Goal: Task Accomplishment & Management: Use online tool/utility

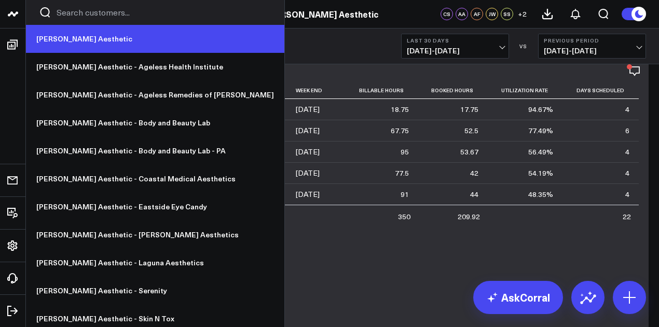
click at [77, 43] on link "[PERSON_NAME] Aesthetic" at bounding box center [155, 39] width 258 height 28
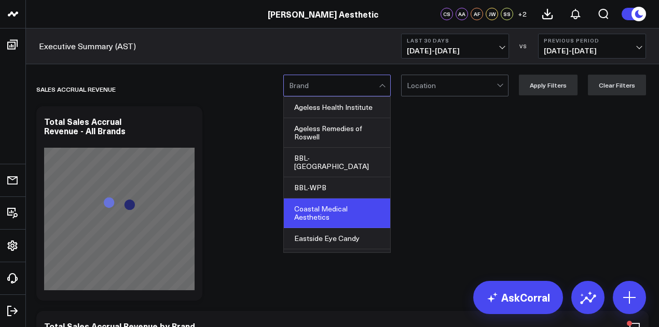
click at [361, 199] on div "Coastal Medical Aesthetics" at bounding box center [337, 214] width 106 height 30
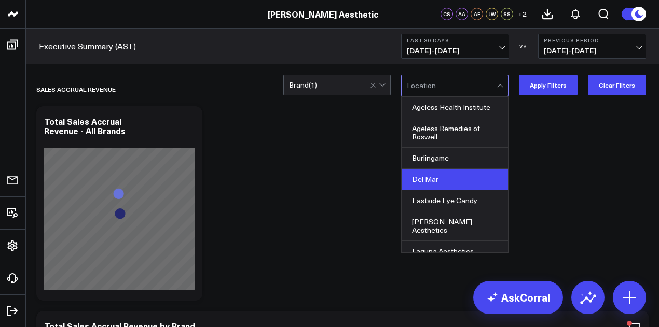
click at [463, 180] on div "Del Mar" at bounding box center [455, 179] width 106 height 21
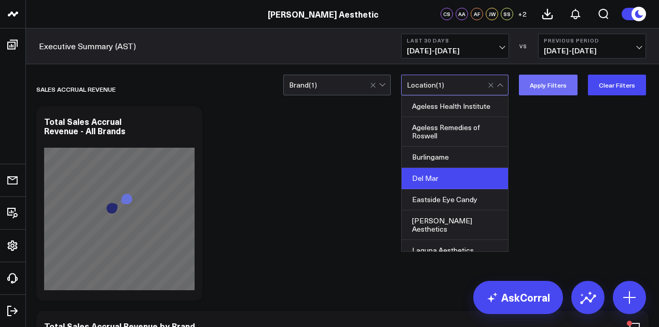
click at [566, 87] on button "Apply Filters" at bounding box center [548, 85] width 59 height 21
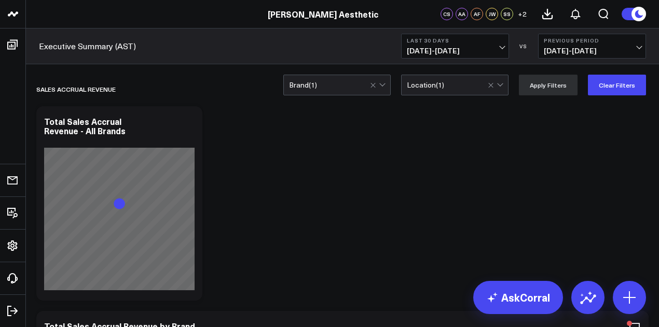
click at [488, 50] on span "[DATE] - [DATE]" at bounding box center [455, 51] width 96 height 8
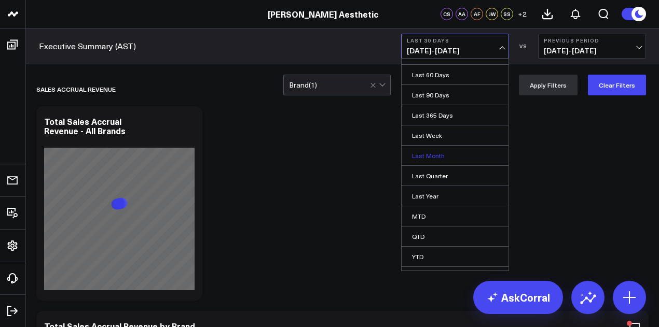
scroll to position [67, 0]
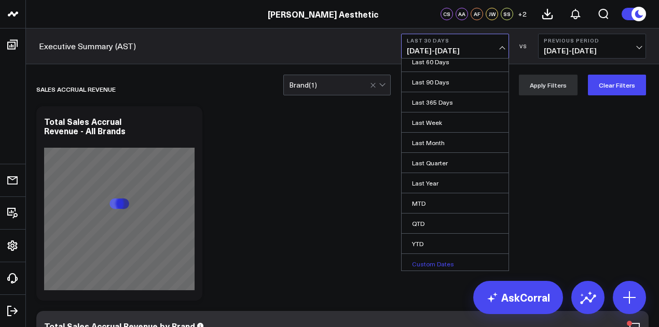
click at [468, 261] on link "Custom Dates" at bounding box center [455, 264] width 107 height 20
select select "9"
select select "2025"
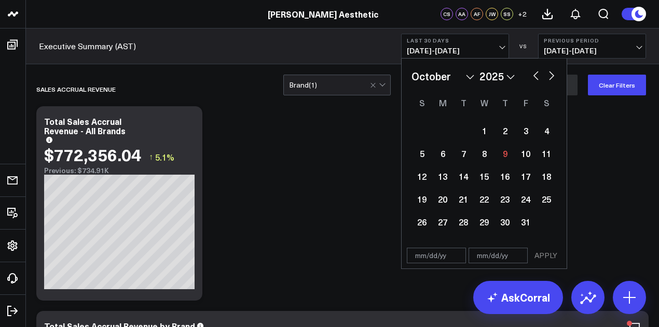
click at [471, 77] on select "January February March April May June July August September October November De…" at bounding box center [442, 76] width 63 height 16
click at [512, 73] on select "2026 2025 2024 2023 2022 2021 2020 2019 2018 2017 2016 2015 2014 2013 2012 2011…" at bounding box center [496, 76] width 35 height 16
select select "9"
select select "2024"
click at [462, 134] on div "1" at bounding box center [463, 130] width 21 height 21
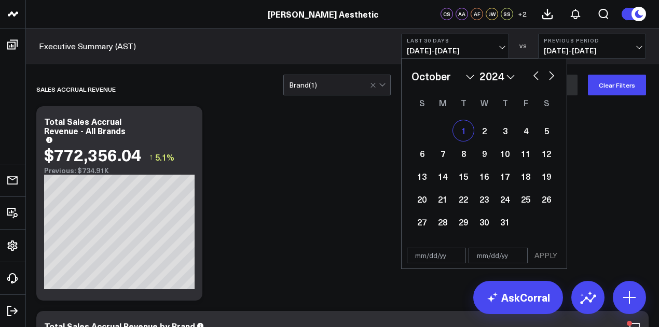
type input "[DATE]"
select select "9"
select select "2024"
click at [549, 77] on button "button" at bounding box center [551, 74] width 10 height 12
select select "10"
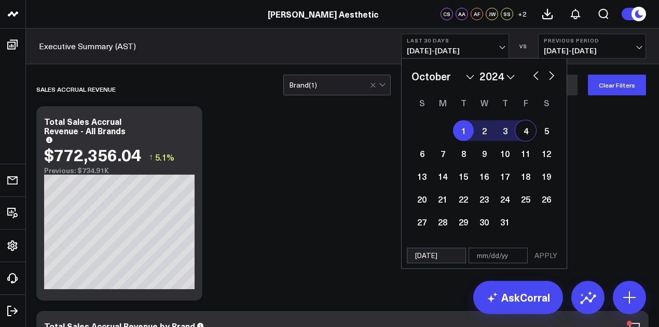
select select "2024"
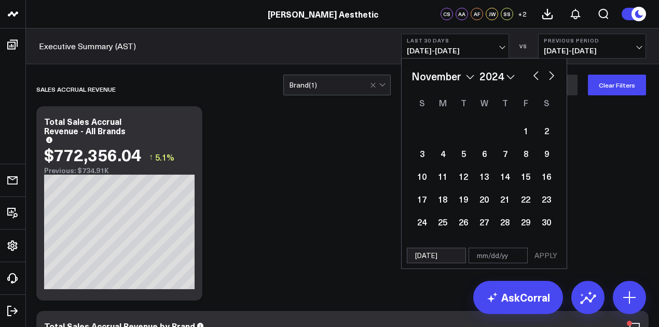
click at [549, 77] on button "button" at bounding box center [551, 74] width 10 height 12
select select "11"
select select "2024"
click at [549, 77] on button "button" at bounding box center [551, 74] width 10 height 12
select select "2025"
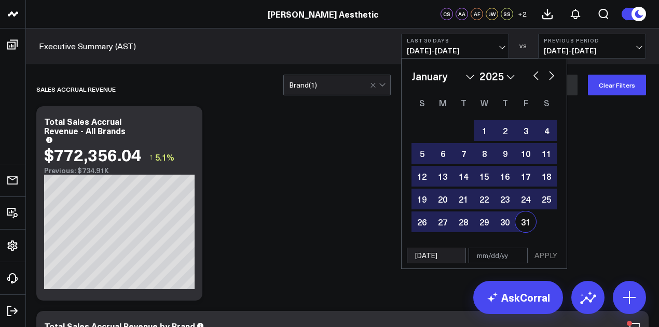
click at [524, 221] on div "31" at bounding box center [525, 222] width 21 height 21
select select "2025"
type input "[DATE]"
click at [550, 258] on button "APPLY" at bounding box center [545, 256] width 31 height 16
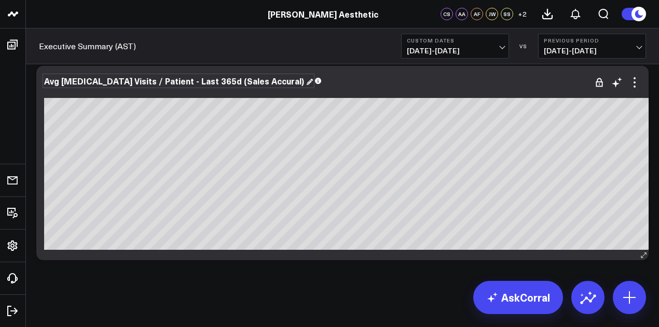
scroll to position [11563, 0]
